Goal: Information Seeking & Learning: Learn about a topic

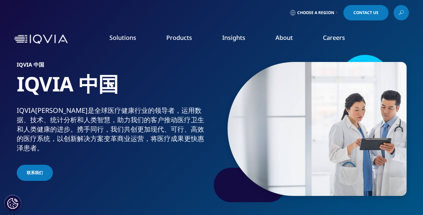
click at [232, 36] on link "Insights" at bounding box center [233, 37] width 23 height 8
click at [121, 130] on link "SEE LATEST REPORTS" at bounding box center [141, 130] width 81 height 6
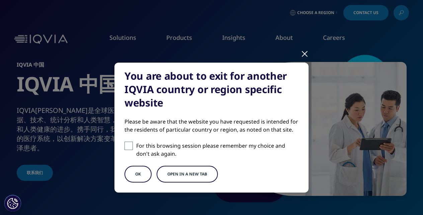
click at [136, 174] on button "OK" at bounding box center [138, 174] width 27 height 17
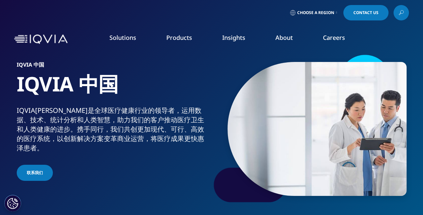
click at [232, 36] on link "Insights" at bounding box center [233, 37] width 23 height 8
click at [121, 130] on div "IQVIA艾昆纬是全球医疗健康行业的领导者，运用数据、技术、统计分析和人类智慧，助力我们的客户推动医疗卫生和人类健康的进步。携手同行，我们共创更加现代、可行、…" at bounding box center [113, 129] width 193 height 47
click at [403, 10] on icon at bounding box center [402, 11] width 3 height 3
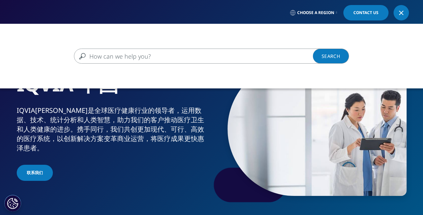
click at [105, 53] on input "搜索" at bounding box center [202, 56] width 256 height 15
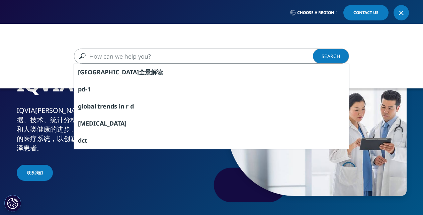
paste input "TheIQVIAInstitute"
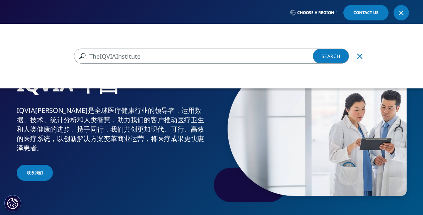
type input "TheIQVIAInstitute"
click at [328, 55] on link "Search Loading" at bounding box center [331, 56] width 36 height 15
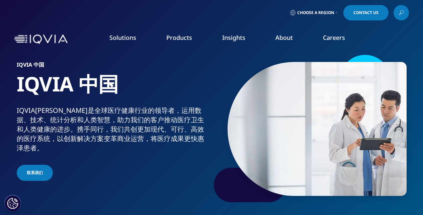
click at [121, 130] on link "SEE LATEST REPORTS" at bounding box center [141, 130] width 81 height 6
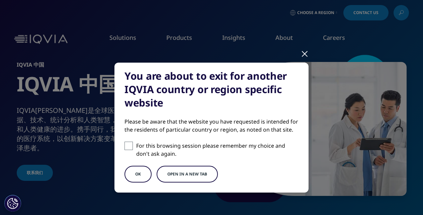
click at [136, 174] on button "OK" at bounding box center [138, 174] width 27 height 17
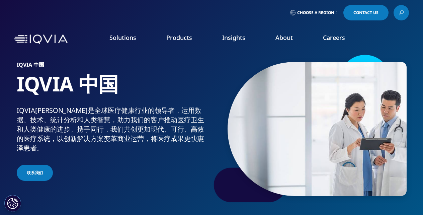
click at [232, 36] on link "Insights" at bounding box center [233, 37] width 23 height 8
click at [121, 130] on link "SEE LATEST REPORTS" at bounding box center [141, 130] width 81 height 6
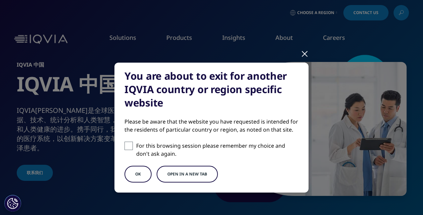
click at [136, 174] on button "OK" at bounding box center [138, 174] width 27 height 17
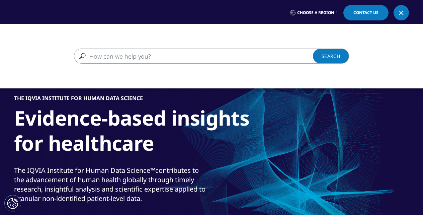
click at [105, 53] on input "搜索" at bounding box center [202, 56] width 256 height 15
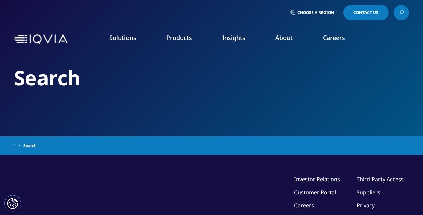
type input "医疗行业趋势"
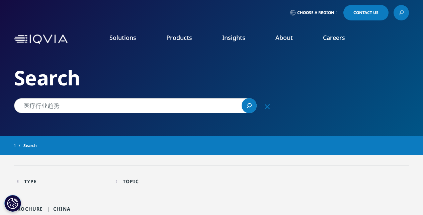
click at [29, 182] on div "Type" at bounding box center [30, 181] width 13 height 6
